Goal: Check status: Check status

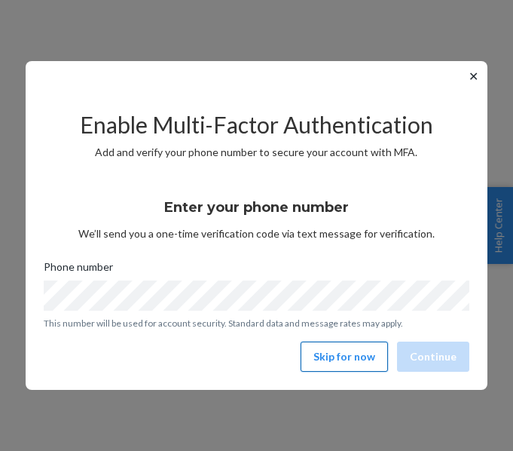
click at [336, 350] on button "Skip for now" at bounding box center [344, 356] width 87 height 30
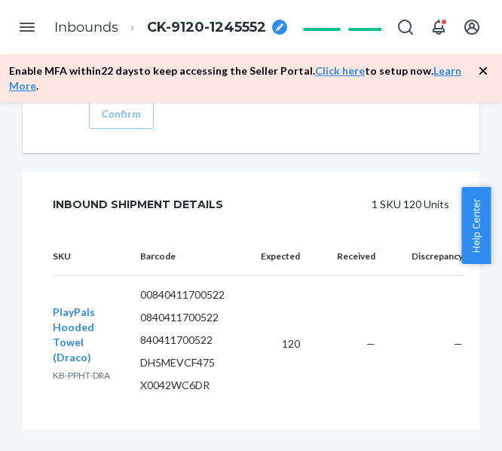
scroll to position [2387, 0]
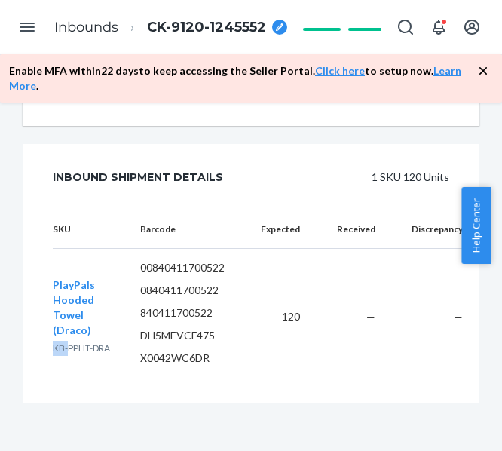
click at [67, 342] on span "KB-PPHT-DRA" at bounding box center [81, 347] width 57 height 11
click at [103, 342] on span "KB-PPHT-DRA" at bounding box center [81, 347] width 57 height 11
click at [86, 342] on span "KB-PPHT-DRA" at bounding box center [81, 347] width 57 height 11
click at [101, 342] on span "KB-PPHT-DRA" at bounding box center [81, 347] width 57 height 11
drag, startPoint x: 112, startPoint y: 340, endPoint x: 86, endPoint y: 342, distance: 25.7
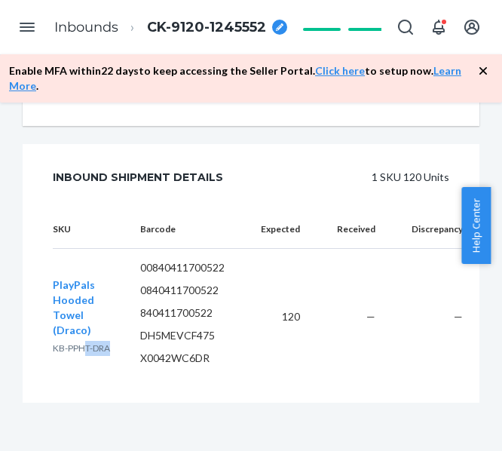
click at [86, 342] on span "KB-PPHT-DRA" at bounding box center [81, 347] width 57 height 11
click at [283, 302] on td "120" at bounding box center [274, 317] width 75 height 136
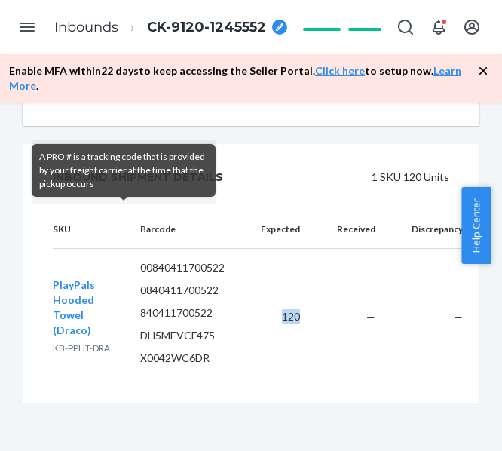
click at [283, 304] on td "120" at bounding box center [274, 317] width 75 height 136
click at [285, 304] on td "120" at bounding box center [274, 317] width 75 height 136
